Goal: Find specific page/section: Find specific page/section

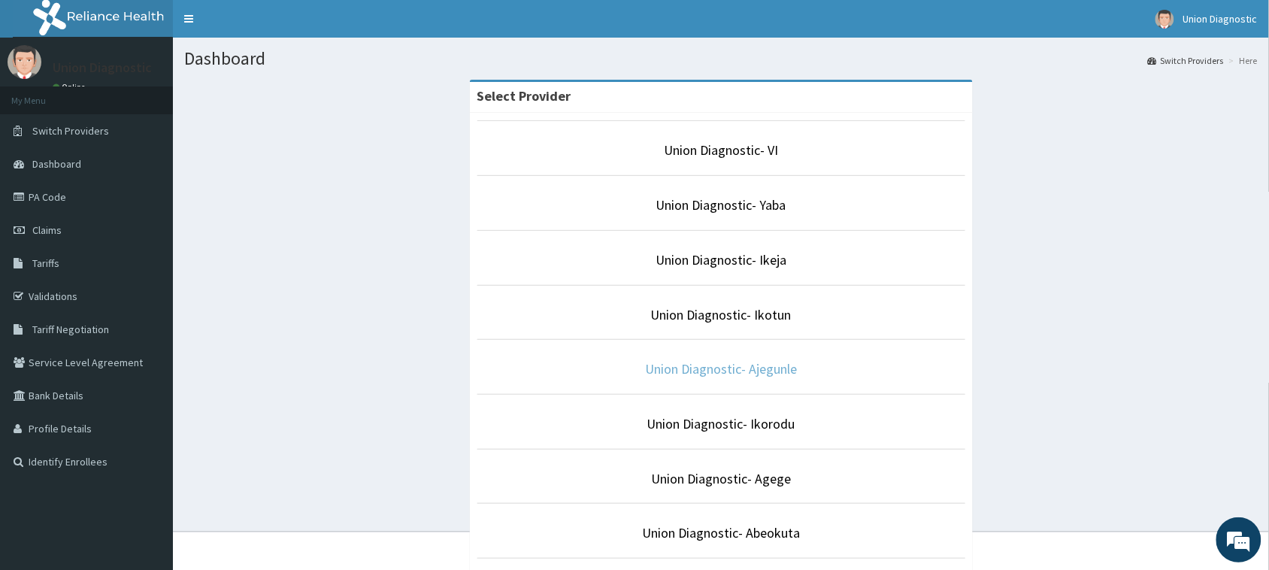
click at [739, 369] on link "Union Diagnostic- Ajegunle" at bounding box center [721, 368] width 152 height 17
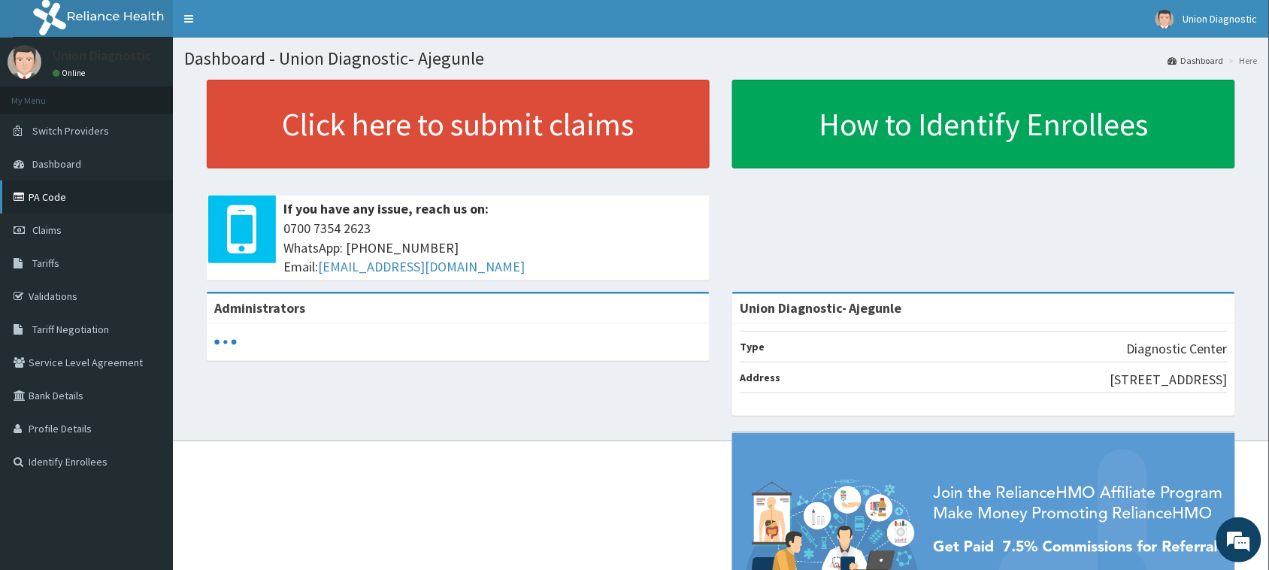
click at [60, 205] on link "PA Code" at bounding box center [86, 196] width 173 height 33
